Goal: Navigation & Orientation: Find specific page/section

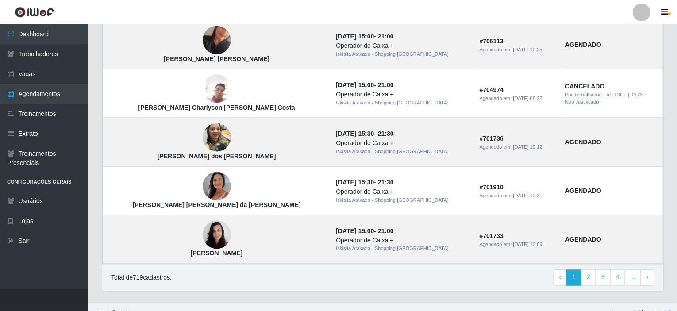
scroll to position [610, 0]
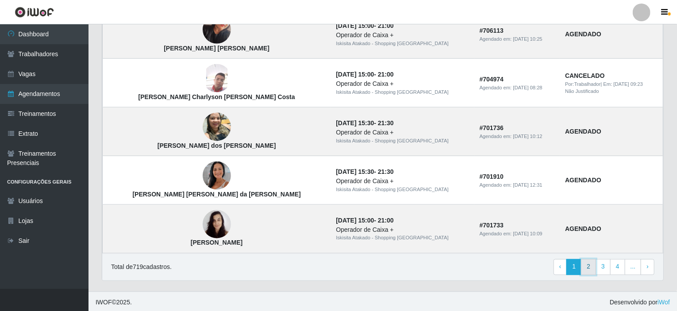
click at [588, 265] on link "2" at bounding box center [588, 267] width 15 height 16
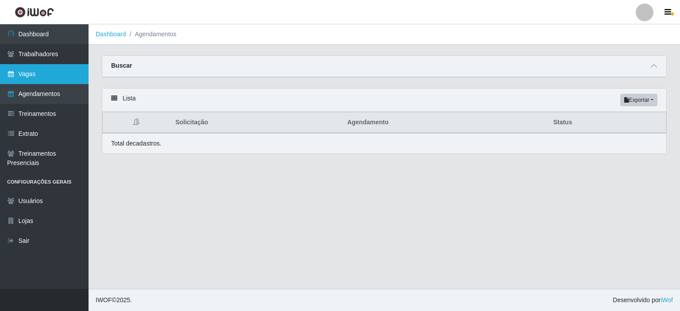
click at [28, 77] on link "Vagas" at bounding box center [44, 74] width 89 height 20
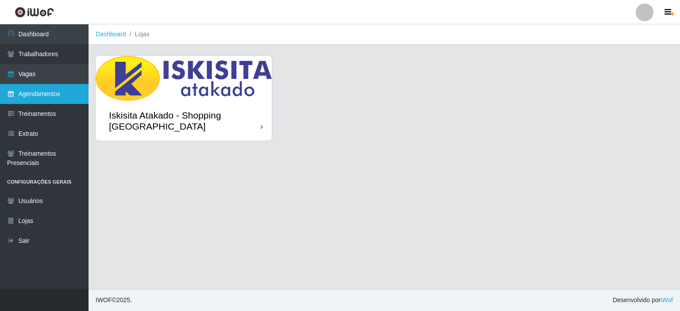
click at [55, 94] on link "Agendamentos" at bounding box center [44, 94] width 89 height 20
